Goal: Find specific page/section: Find specific page/section

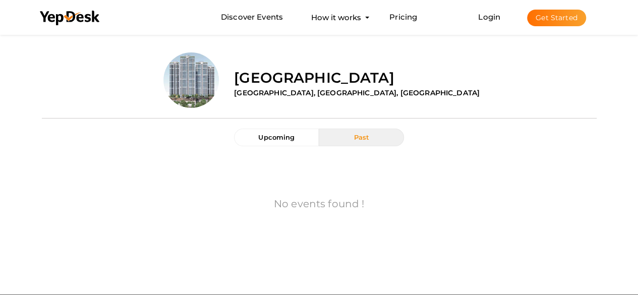
click at [309, 75] on label "[GEOGRAPHIC_DATA]" at bounding box center [314, 78] width 160 height 20
click at [253, 87] on label "[GEOGRAPHIC_DATA]" at bounding box center [314, 78] width 160 height 20
click at [188, 84] on img at bounding box center [190, 79] width 55 height 55
click at [286, 92] on label "[GEOGRAPHIC_DATA], [GEOGRAPHIC_DATA], [GEOGRAPHIC_DATA]" at bounding box center [357, 93] width 246 height 10
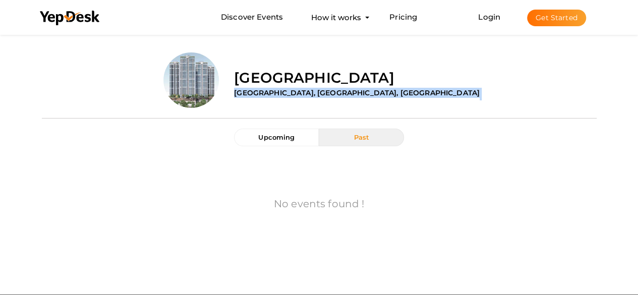
click at [286, 92] on label "[GEOGRAPHIC_DATA], [GEOGRAPHIC_DATA], [GEOGRAPHIC_DATA]" at bounding box center [357, 93] width 246 height 10
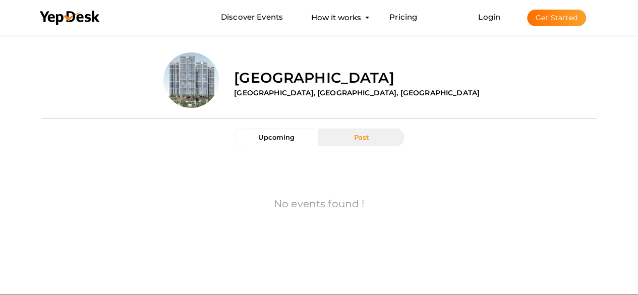
click at [418, 116] on div at bounding box center [319, 118] width 555 height 21
click at [290, 134] on span "Upcoming" at bounding box center [276, 137] width 36 height 8
click at [361, 138] on span "Past" at bounding box center [362, 137] width 16 height 8
click at [308, 94] on label "[GEOGRAPHIC_DATA], [GEOGRAPHIC_DATA], [GEOGRAPHIC_DATA]" at bounding box center [357, 93] width 246 height 10
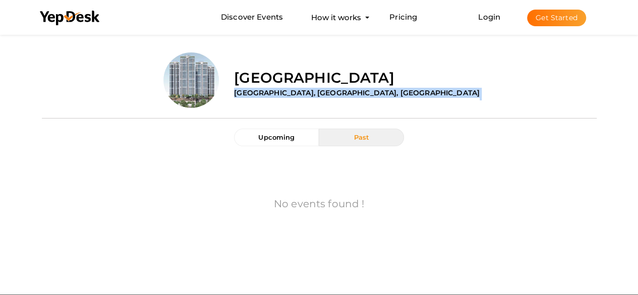
click at [308, 94] on label "[GEOGRAPHIC_DATA], [GEOGRAPHIC_DATA], [GEOGRAPHIC_DATA]" at bounding box center [357, 93] width 246 height 10
